Goal: Transaction & Acquisition: Purchase product/service

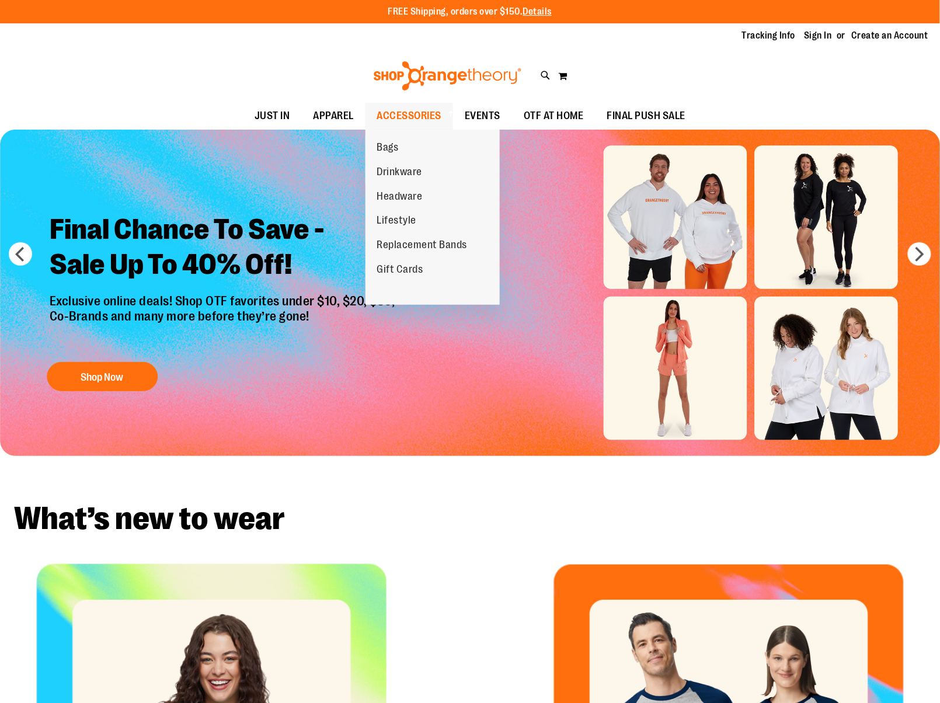
click at [444, 111] on span at bounding box center [450, 113] width 12 height 6
click at [412, 239] on span "Replacement Bands" at bounding box center [422, 246] width 91 height 15
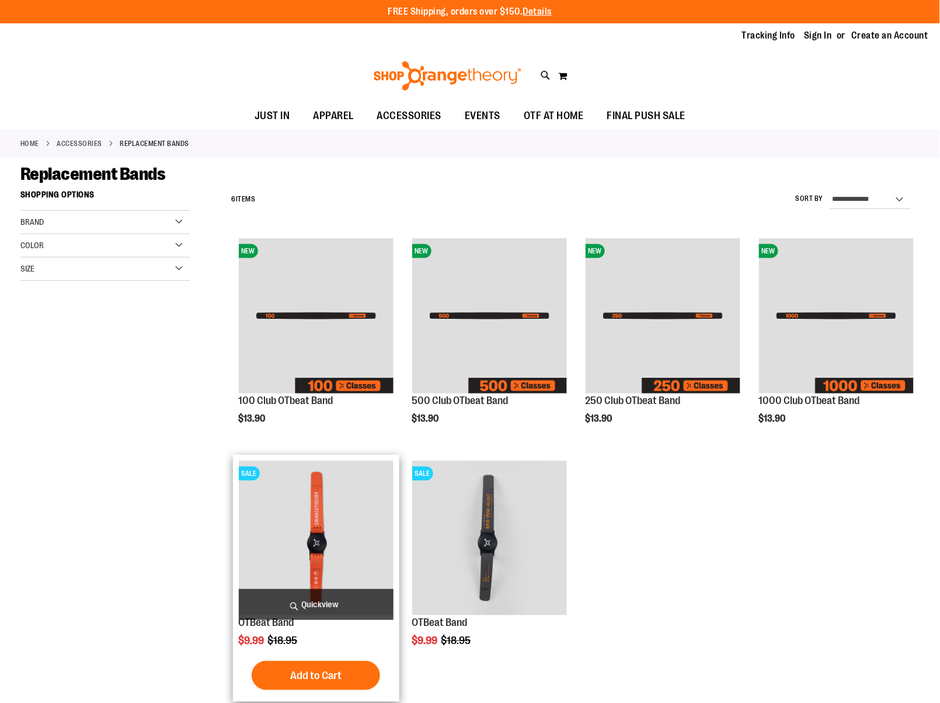
click at [337, 526] on img "product" at bounding box center [316, 538] width 155 height 155
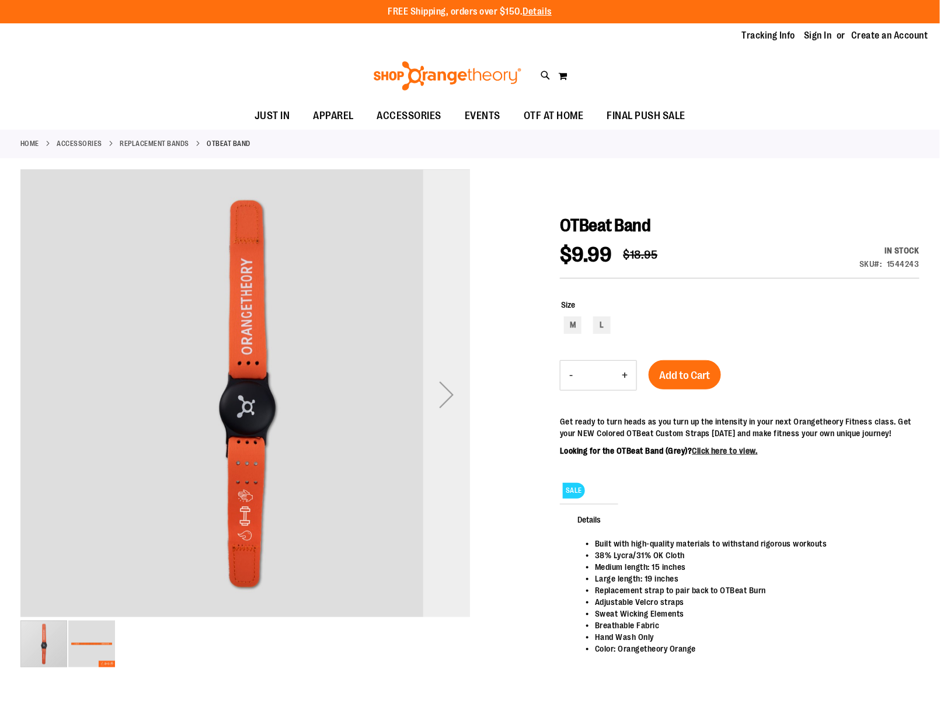
click at [449, 394] on div "Next" at bounding box center [446, 394] width 47 height 47
